Goal: Check status: Check status

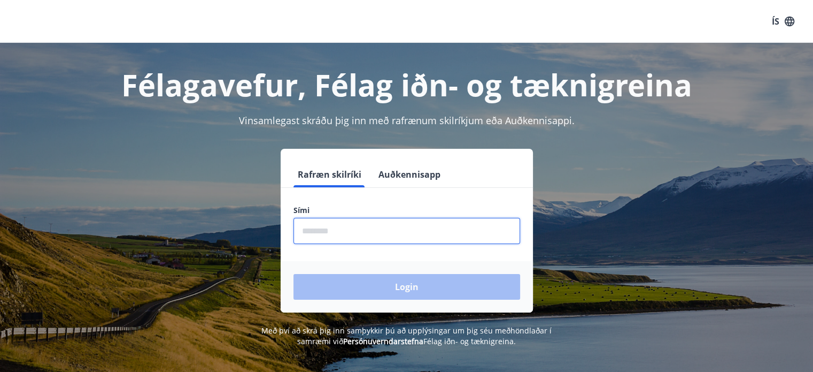
click at [336, 228] on input "phone" at bounding box center [407, 231] width 227 height 26
type input "********"
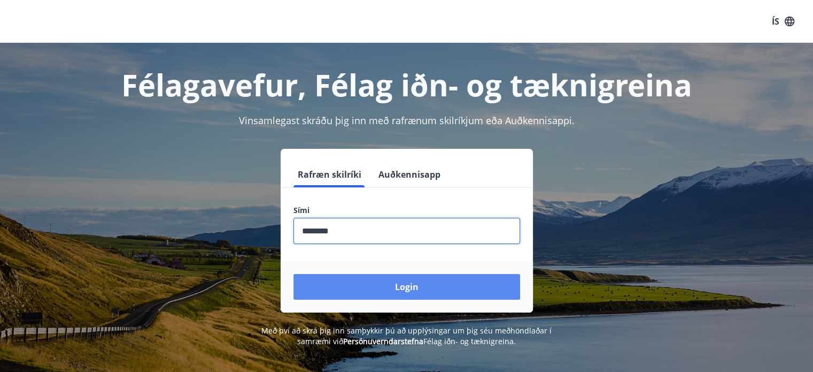
click at [366, 289] on button "Login" at bounding box center [407, 287] width 227 height 26
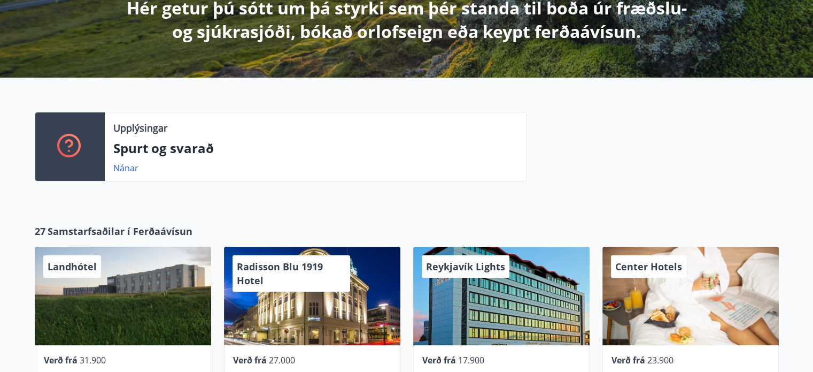
scroll to position [214, 0]
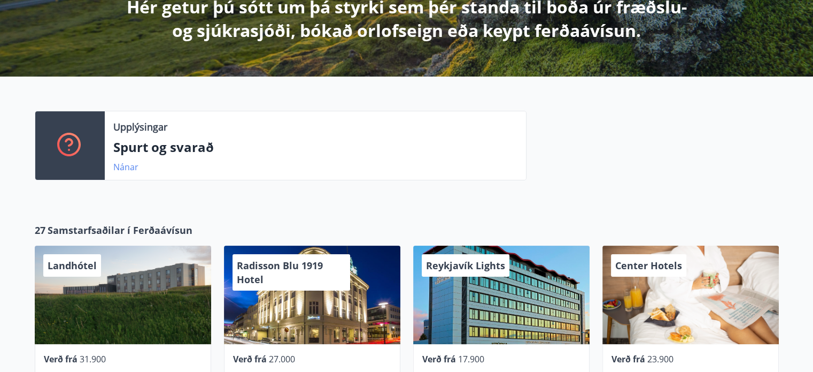
click at [122, 170] on link "Nánar" at bounding box center [125, 167] width 25 height 12
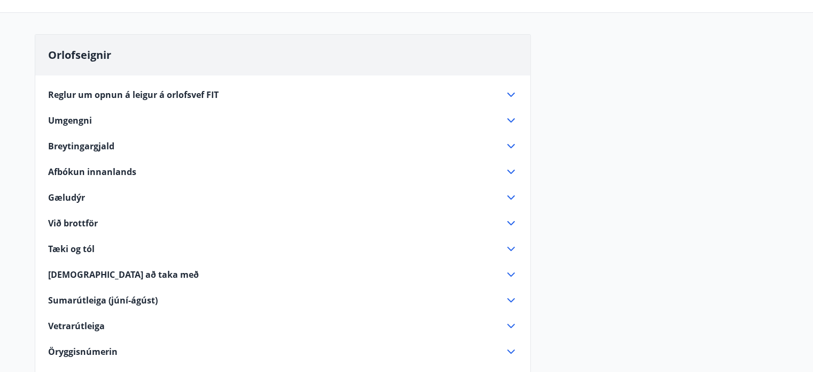
scroll to position [107, 0]
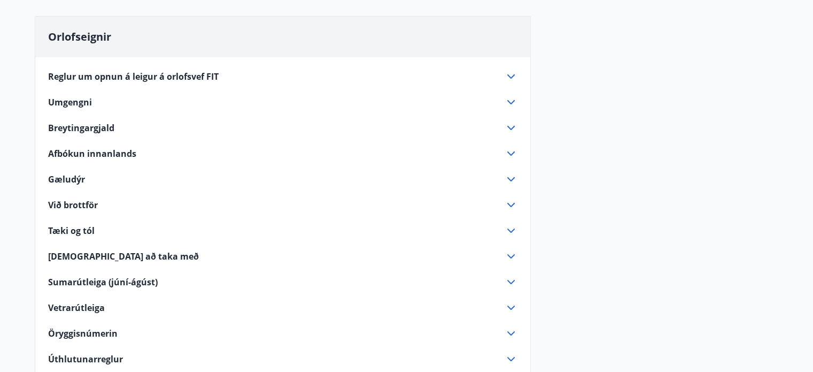
click at [509, 104] on icon at bounding box center [511, 102] width 13 height 13
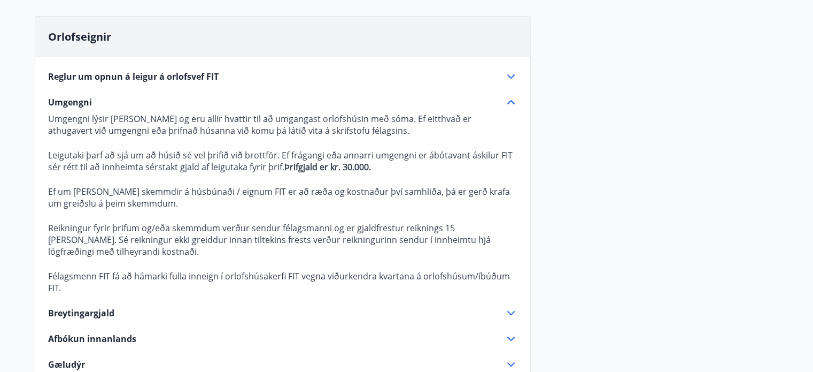
click at [509, 104] on icon at bounding box center [511, 102] width 13 height 13
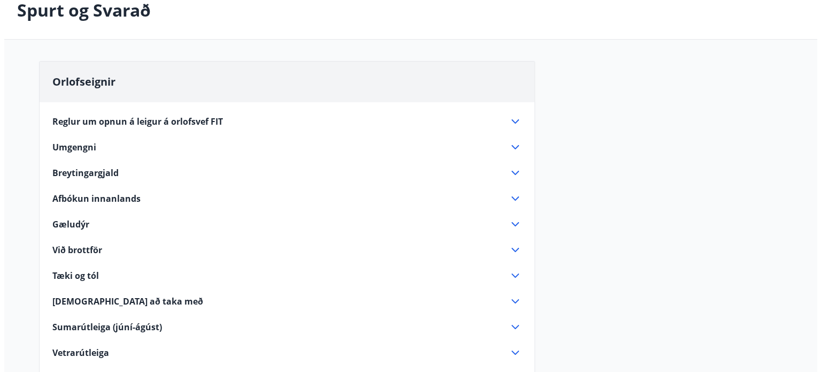
scroll to position [0, 0]
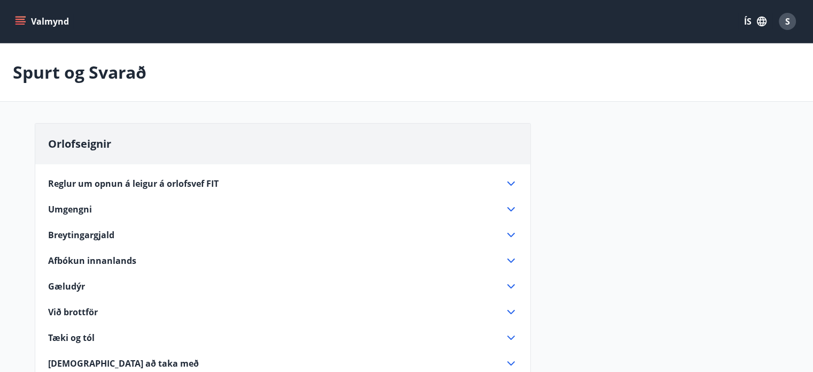
click at [29, 24] on button "Valmynd" at bounding box center [43, 21] width 60 height 19
click at [788, 20] on span "S" at bounding box center [787, 22] width 5 height 12
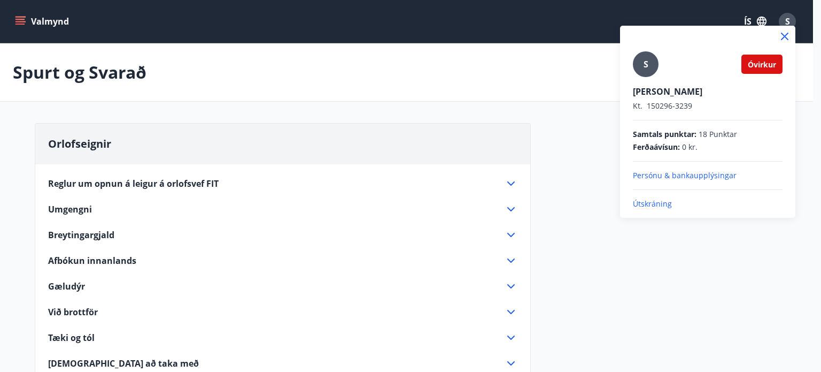
click at [684, 179] on p "Persónu & bankaupplýsingar" at bounding box center [708, 175] width 150 height 11
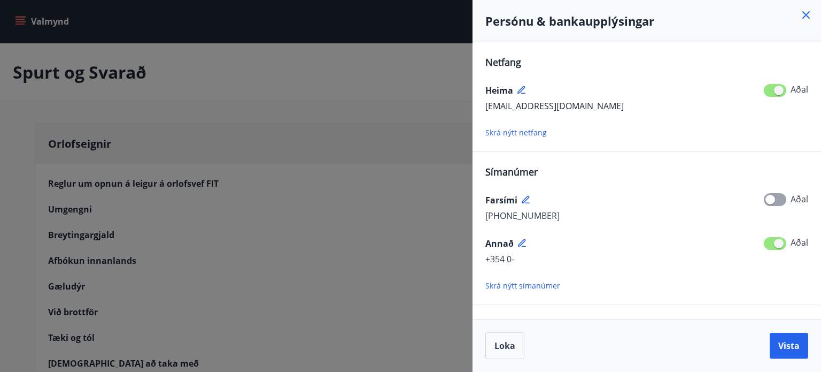
click at [804, 8] on div "Persónu & bankaupplýsingar" at bounding box center [647, 21] width 349 height 42
click at [804, 19] on icon at bounding box center [806, 15] width 13 height 13
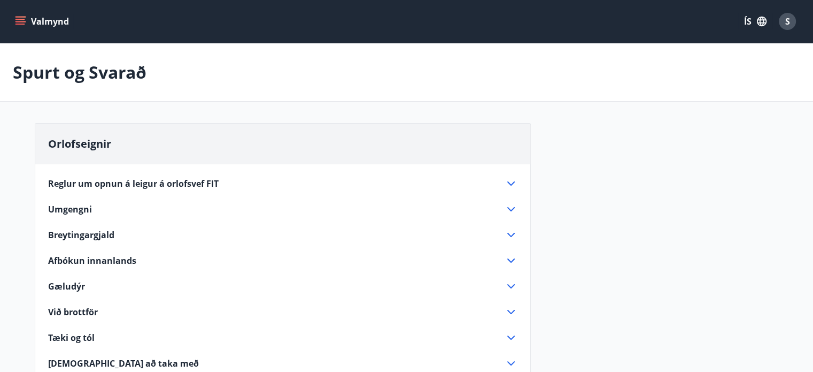
click at [787, 20] on span "S" at bounding box center [787, 22] width 5 height 12
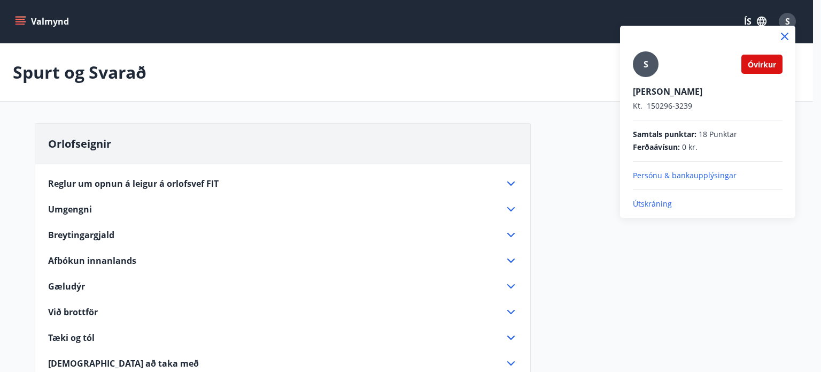
drag, startPoint x: 761, startPoint y: 61, endPoint x: 742, endPoint y: 73, distance: 22.3
click at [761, 61] on span "Óvirkur" at bounding box center [762, 64] width 28 height 10
drag, startPoint x: 702, startPoint y: 96, endPoint x: 689, endPoint y: 99, distance: 13.7
click at [702, 96] on p "[PERSON_NAME]" at bounding box center [708, 92] width 150 height 12
click at [3, 176] on div at bounding box center [410, 186] width 821 height 372
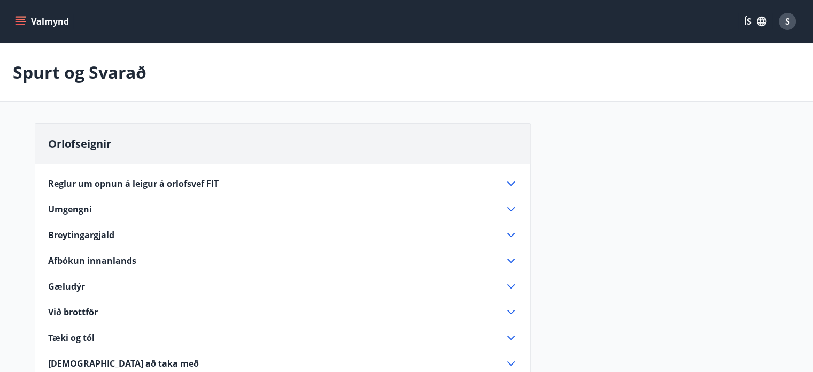
click at [16, 18] on button "Valmynd" at bounding box center [43, 21] width 60 height 19
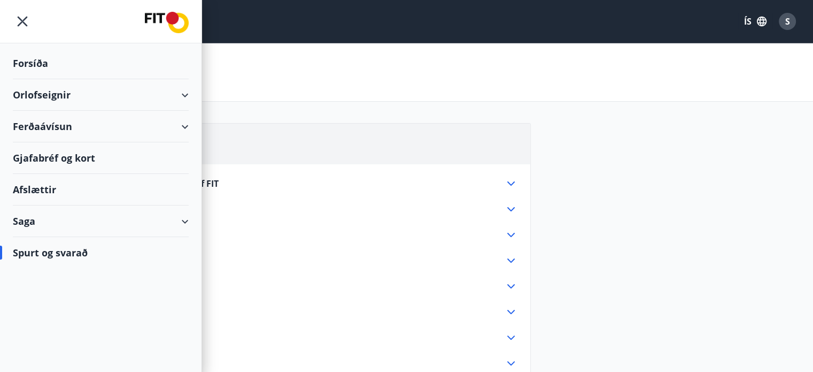
click at [72, 215] on div "Saga" at bounding box center [101, 221] width 176 height 32
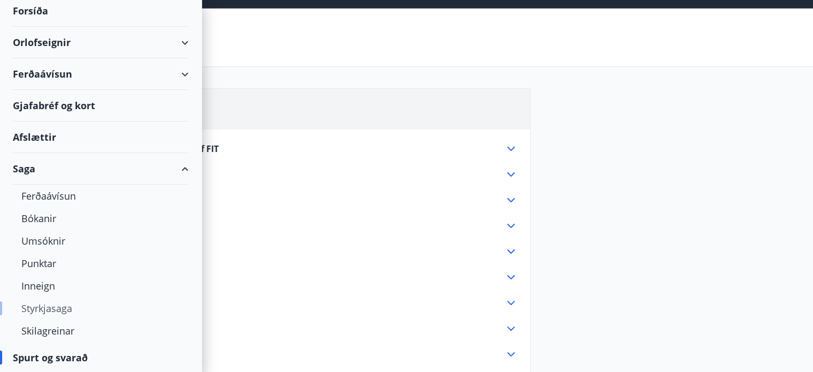
scroll to position [53, 0]
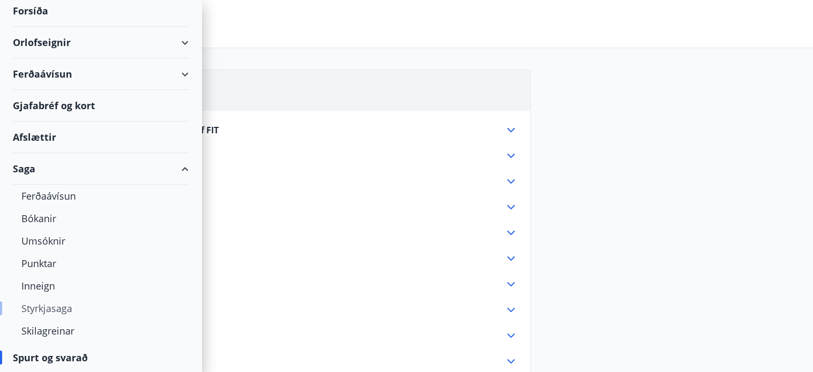
click at [38, 310] on div "Styrkjasaga" at bounding box center [100, 308] width 159 height 22
